Goal: Navigation & Orientation: Find specific page/section

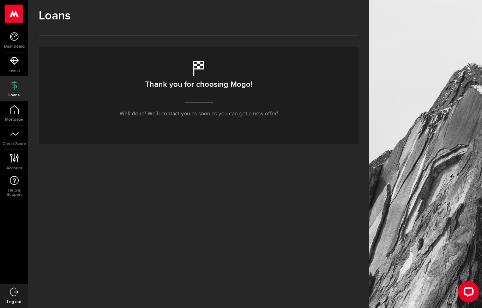
click at [19, 162] on icon at bounding box center [15, 158] width 10 height 9
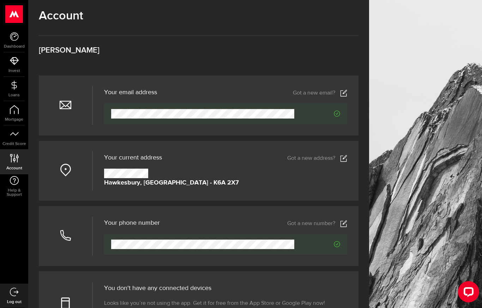
click at [6, 40] on link "Dashboard" at bounding box center [14, 40] width 28 height 24
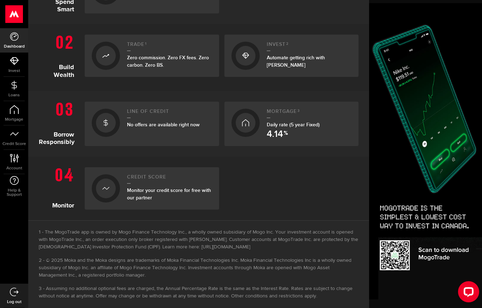
scroll to position [202, 11]
click at [12, 64] on icon at bounding box center [14, 60] width 9 height 9
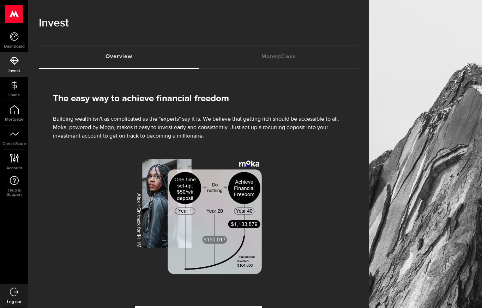
click at [12, 100] on link "Loans" at bounding box center [14, 89] width 28 height 24
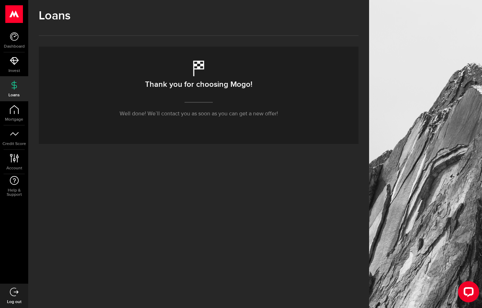
click at [5, 108] on link "Mortgage" at bounding box center [14, 113] width 28 height 24
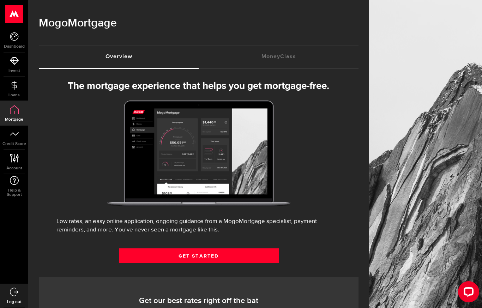
select select "3knYdhfXw4iYoq2m0WGQES"
